Goal: Find specific page/section

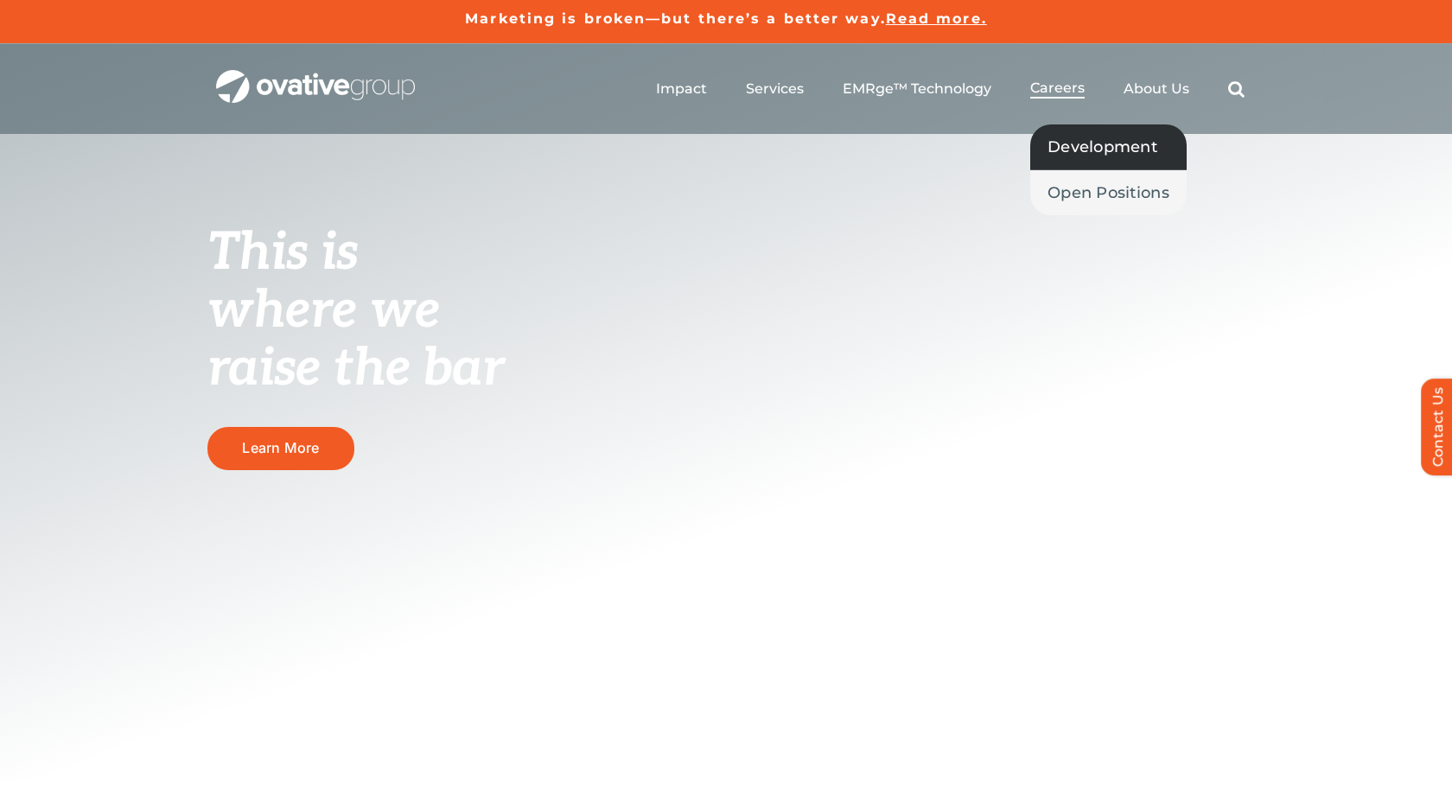
click at [1088, 153] on span "Development" at bounding box center [1103, 147] width 110 height 24
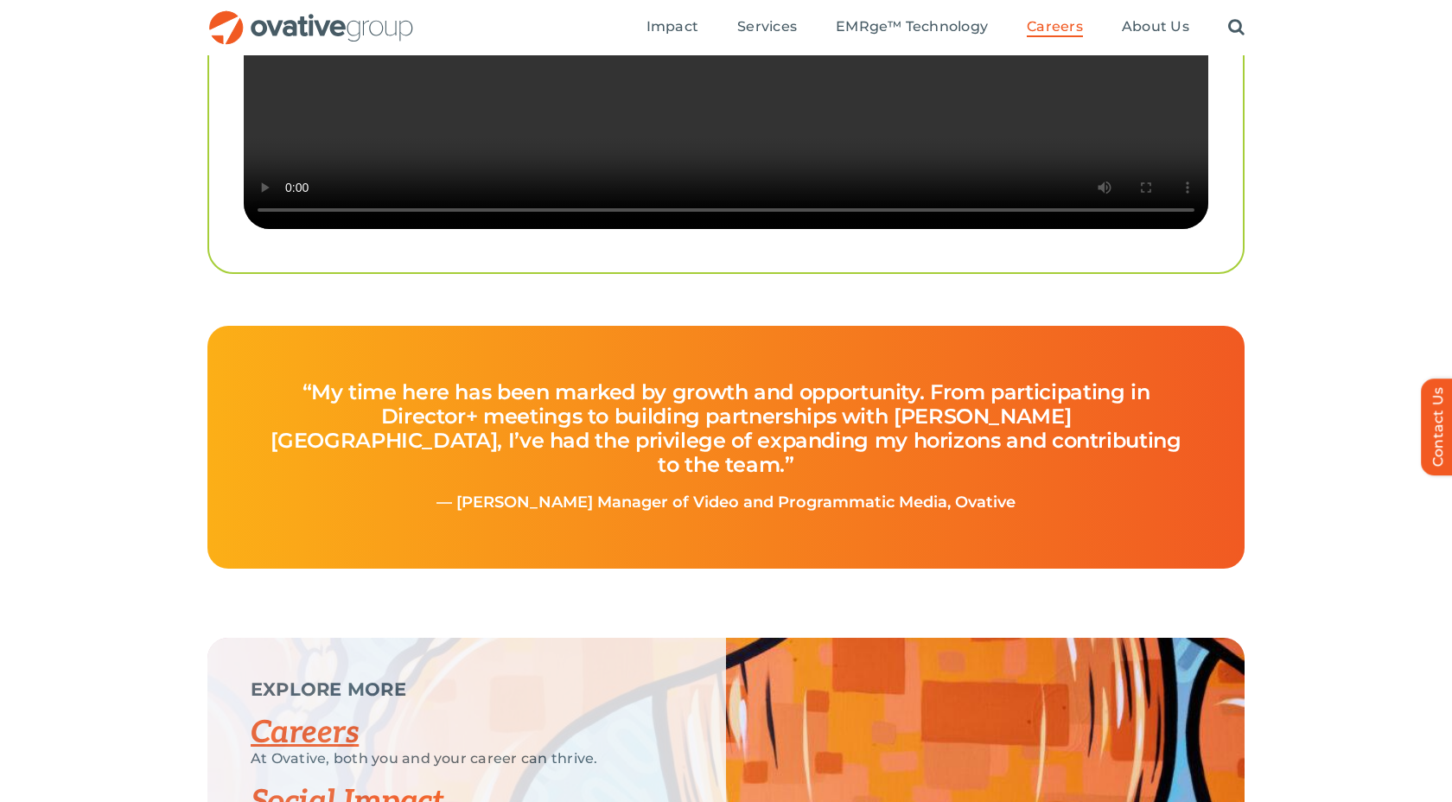
scroll to position [3666, 0]
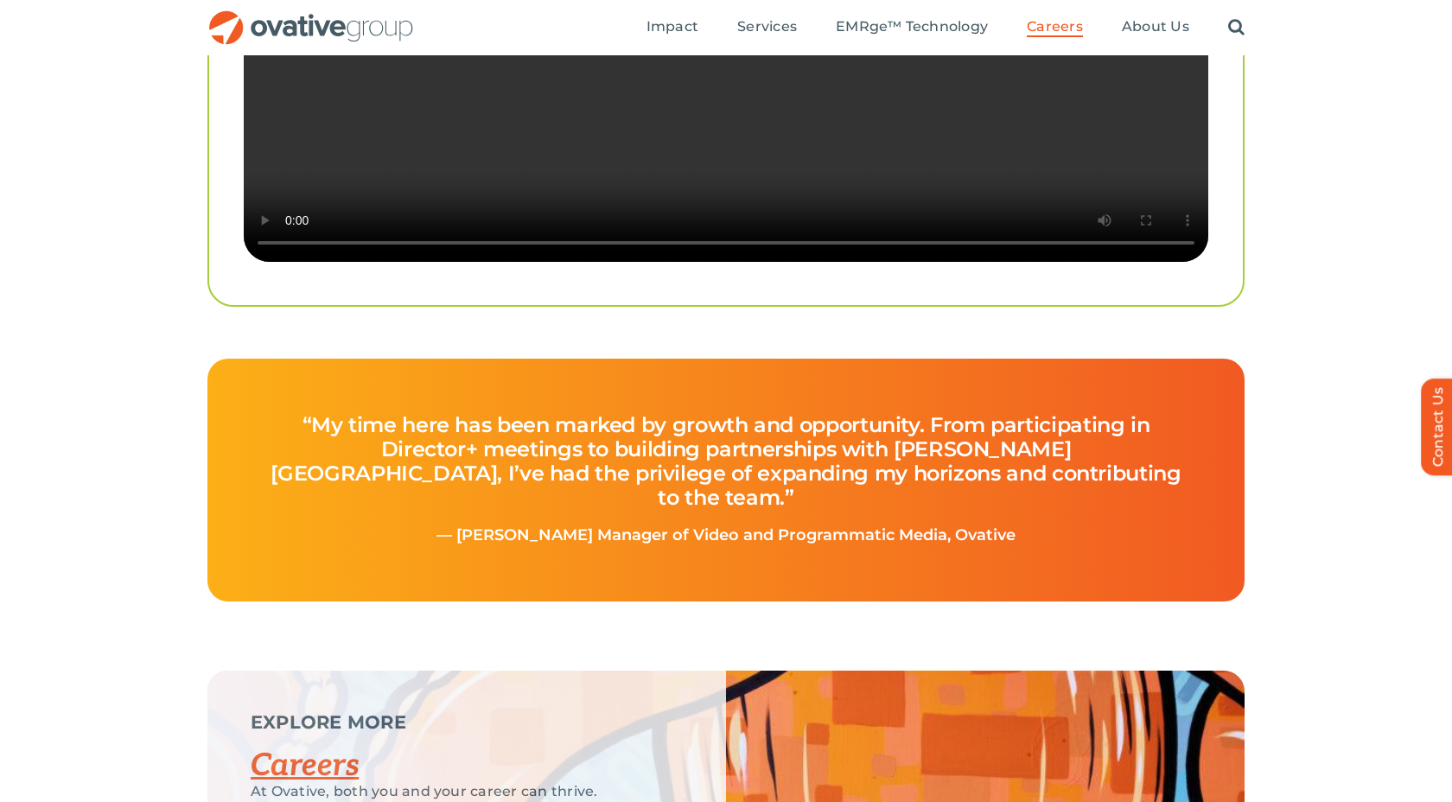
click at [317, 747] on link "Careers" at bounding box center [305, 766] width 108 height 38
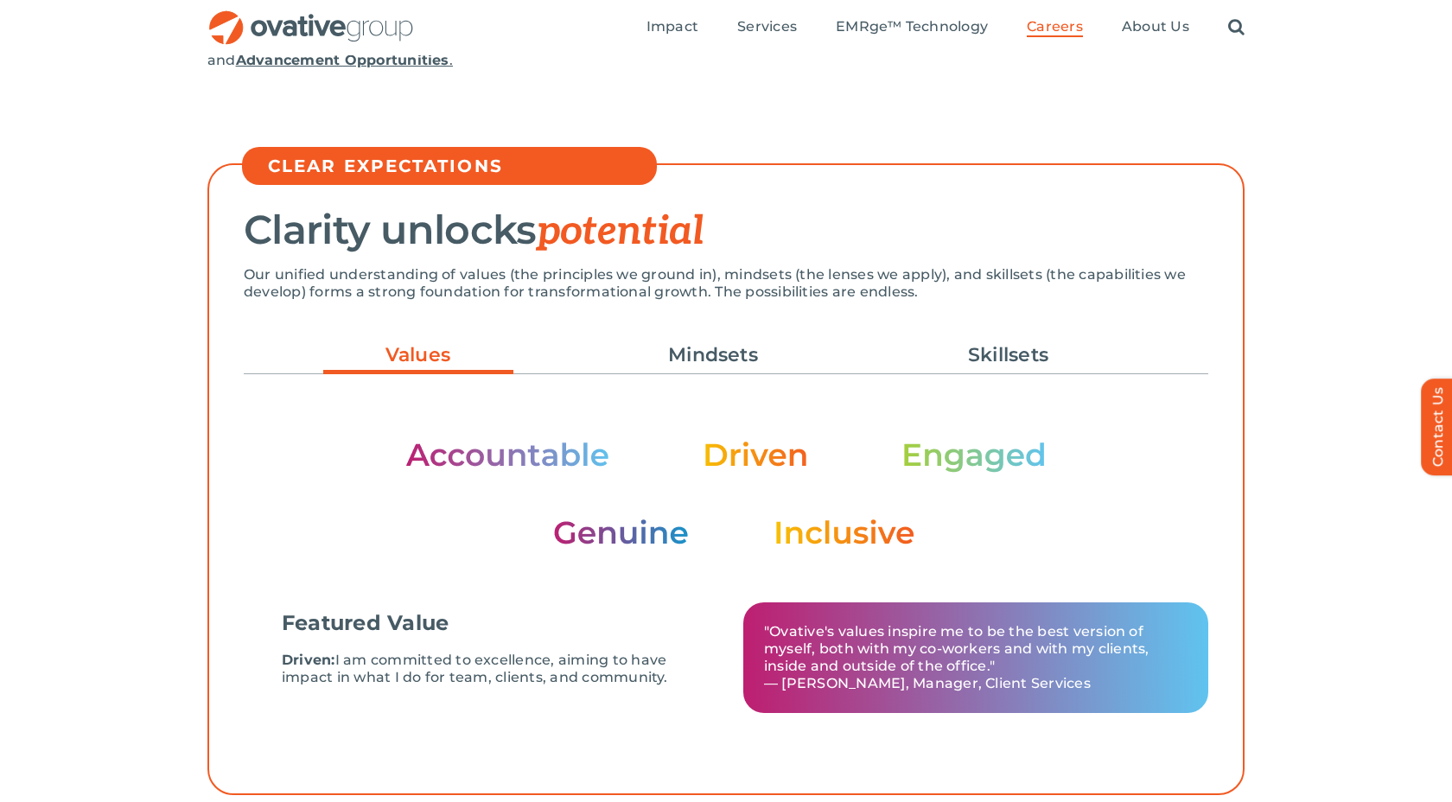
scroll to position [0, 0]
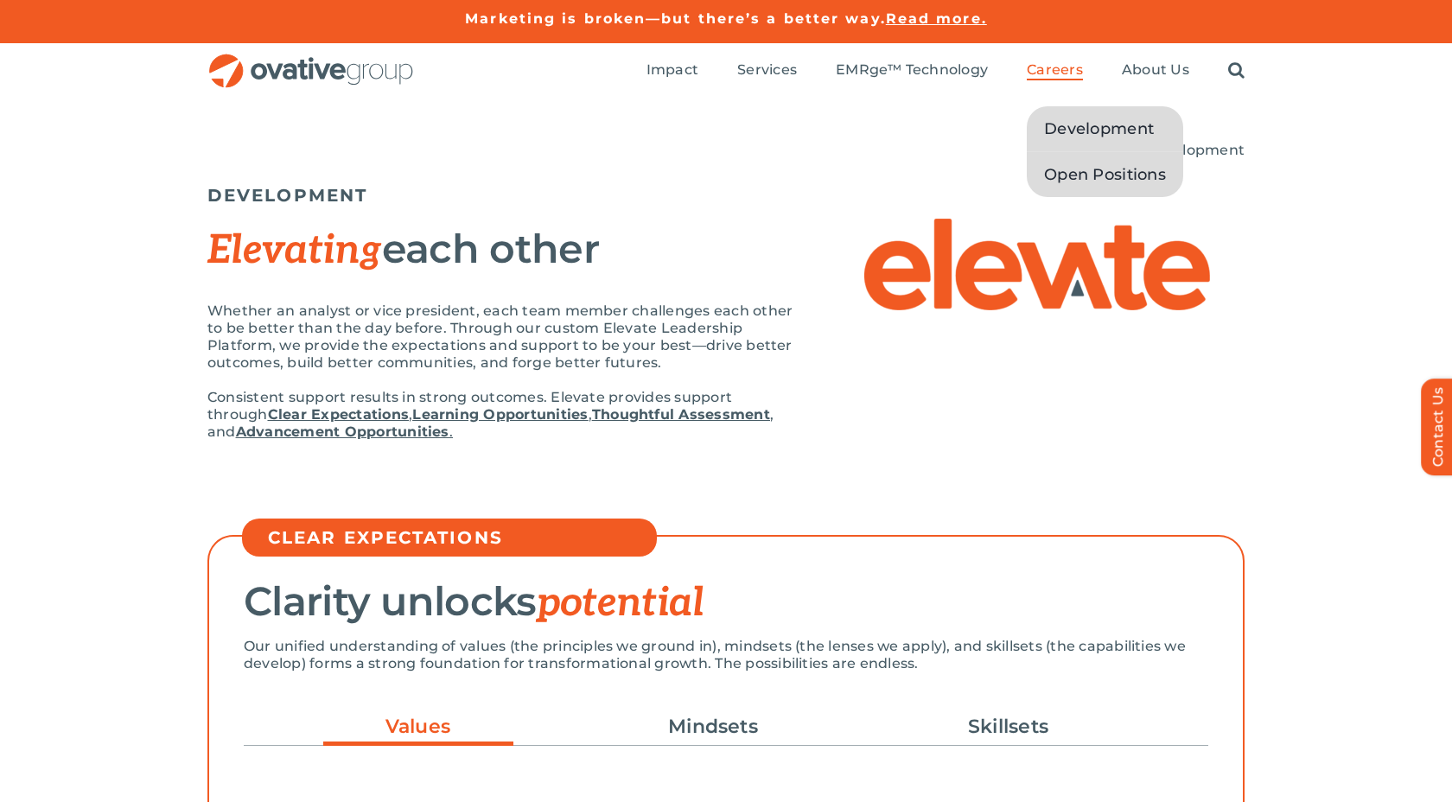
click at [1067, 171] on span "Open Positions" at bounding box center [1105, 174] width 122 height 24
